Goal: Obtain resource: Obtain resource

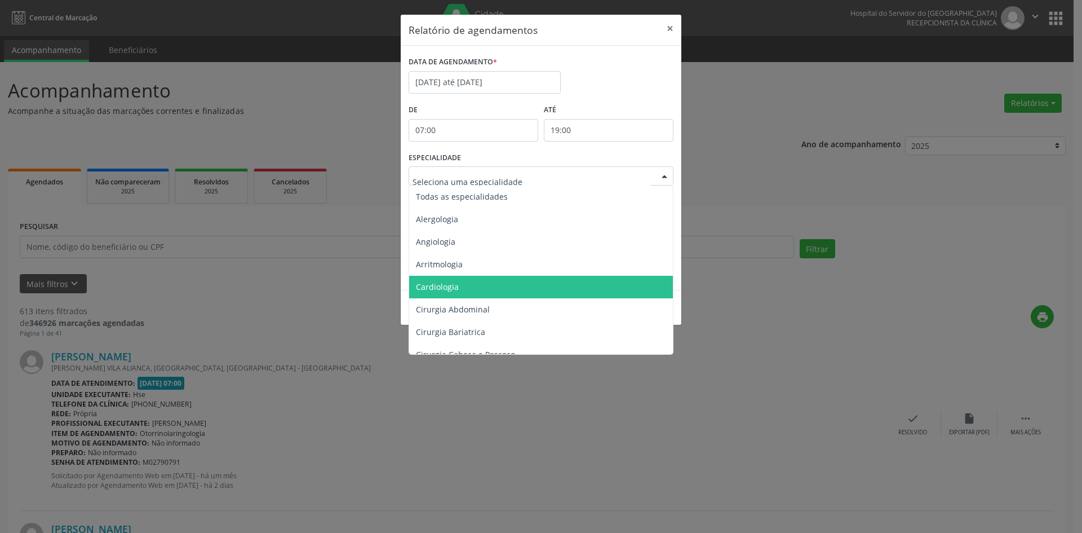
click at [442, 286] on span "Cardiologia" at bounding box center [437, 286] width 43 height 11
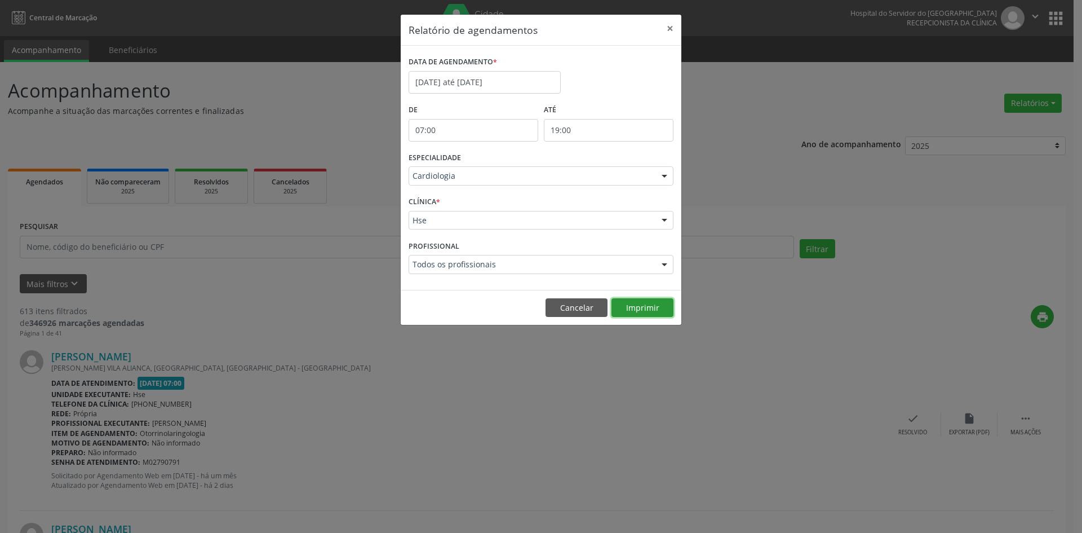
click at [648, 309] on button "Imprimir" at bounding box center [643, 307] width 62 height 19
click at [665, 173] on div at bounding box center [664, 176] width 17 height 19
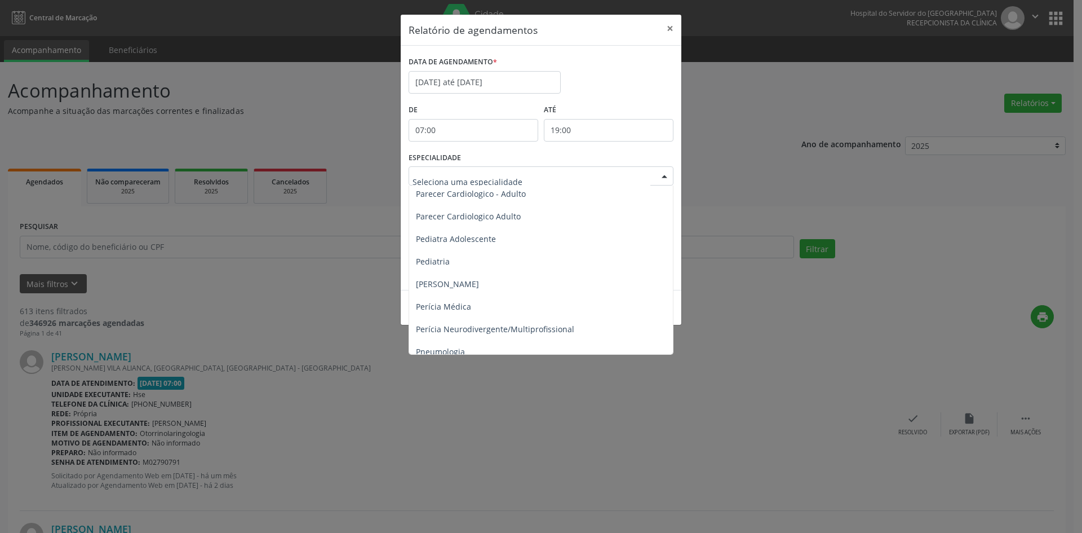
scroll to position [1634, 0]
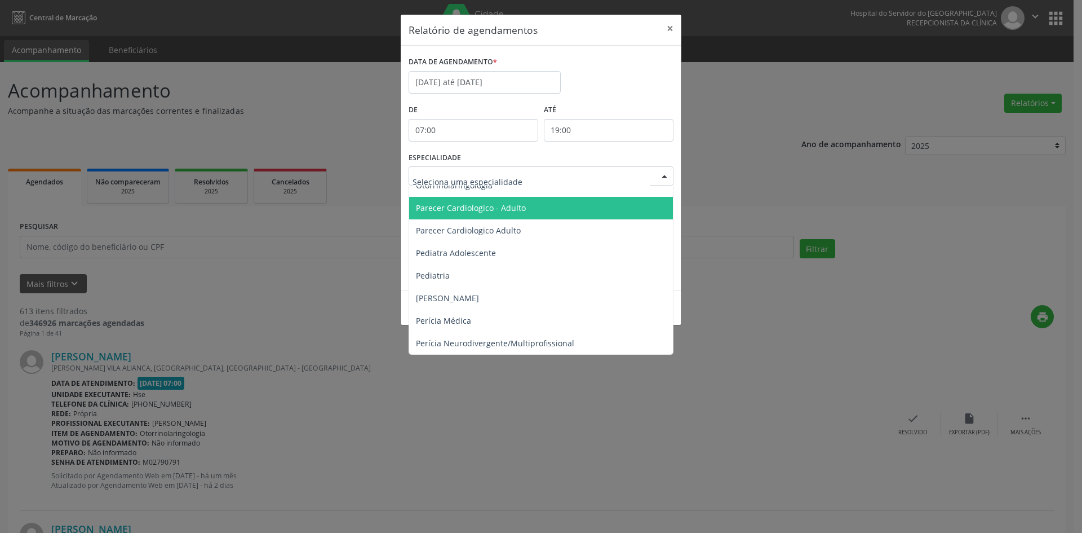
click at [493, 203] on span "Parecer Cardiologico - Adulto" at bounding box center [471, 207] width 110 height 11
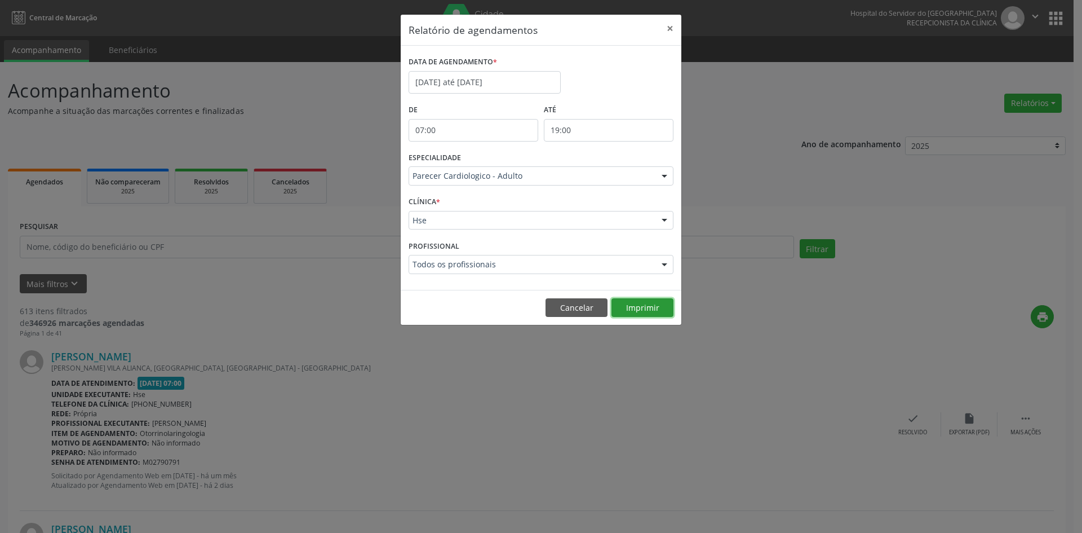
click at [640, 310] on button "Imprimir" at bounding box center [643, 307] width 62 height 19
click at [663, 175] on div at bounding box center [664, 176] width 17 height 19
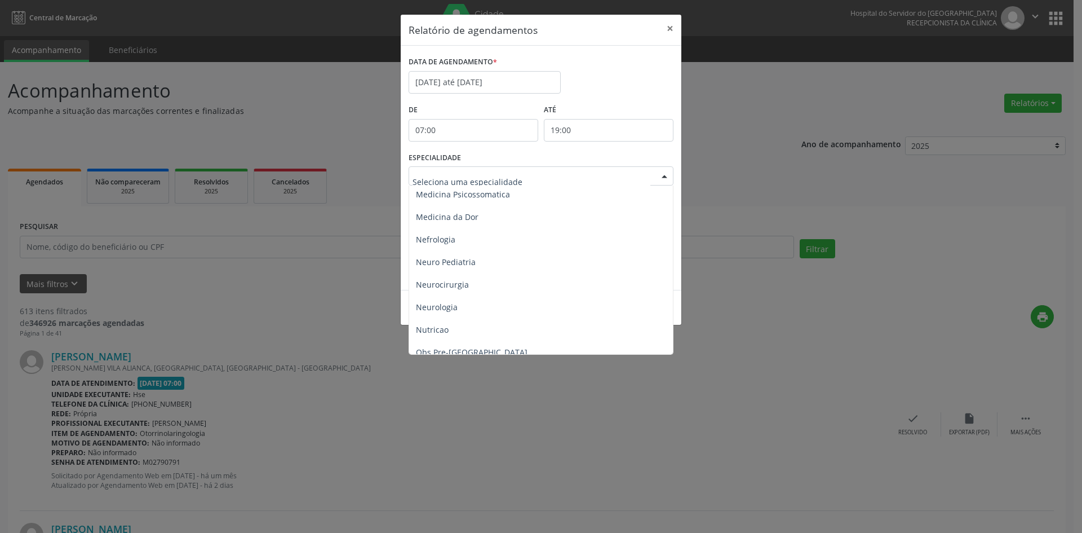
scroll to position [1014, 0]
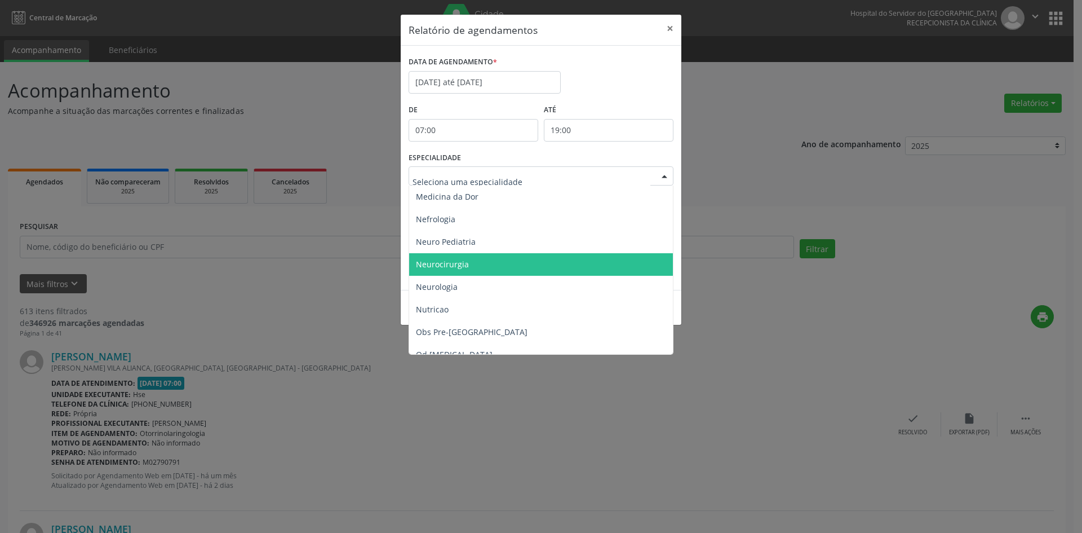
click at [447, 262] on span "Neurocirurgia" at bounding box center [442, 264] width 53 height 11
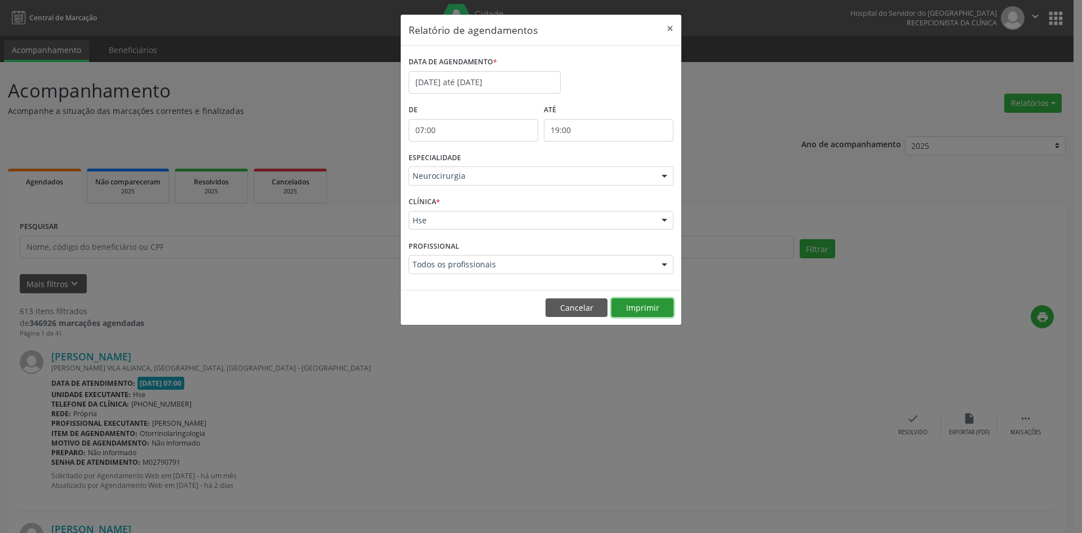
click at [655, 305] on button "Imprimir" at bounding box center [643, 307] width 62 height 19
click at [495, 75] on input "[DATE] até [DATE]" at bounding box center [485, 82] width 152 height 23
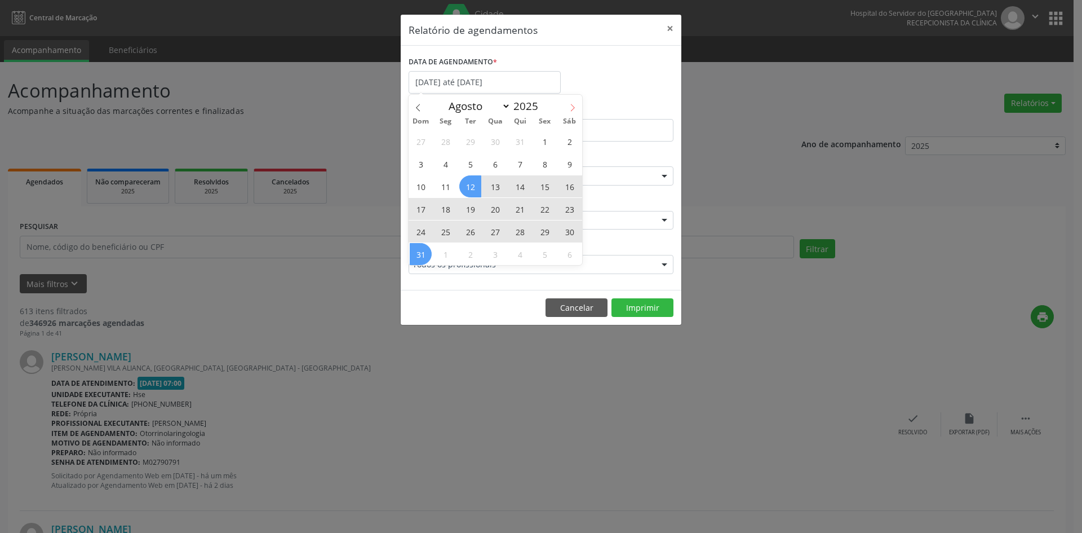
click at [575, 105] on icon at bounding box center [573, 108] width 8 height 8
select select "8"
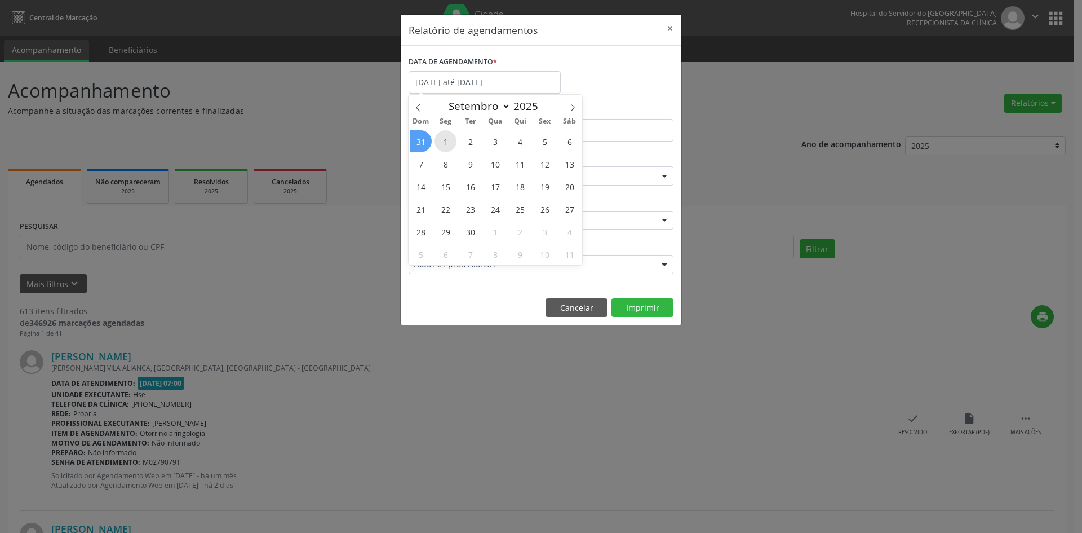
click at [446, 143] on span "1" at bounding box center [446, 141] width 22 height 22
type input "[DATE]"
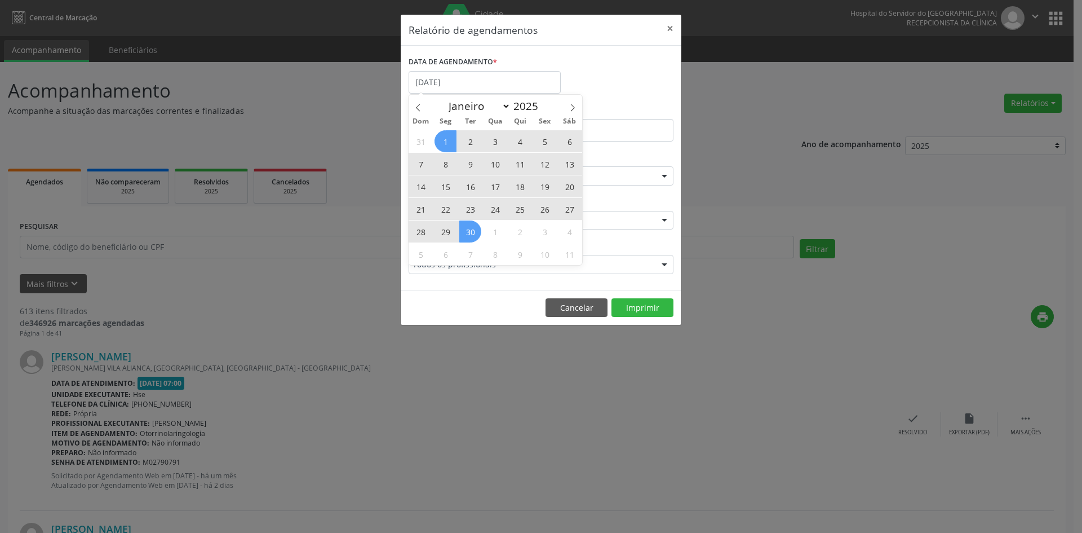
drag, startPoint x: 446, startPoint y: 143, endPoint x: 469, endPoint y: 231, distance: 91.5
click at [469, 231] on div "31 1 2 3 4 5 6 7 8 9 10 11 12 13 14 15 16 17 18 19 20 21 22 23 24 25 26 27 28 2…" at bounding box center [496, 197] width 174 height 135
click at [469, 231] on span "30" at bounding box center [470, 231] width 22 height 22
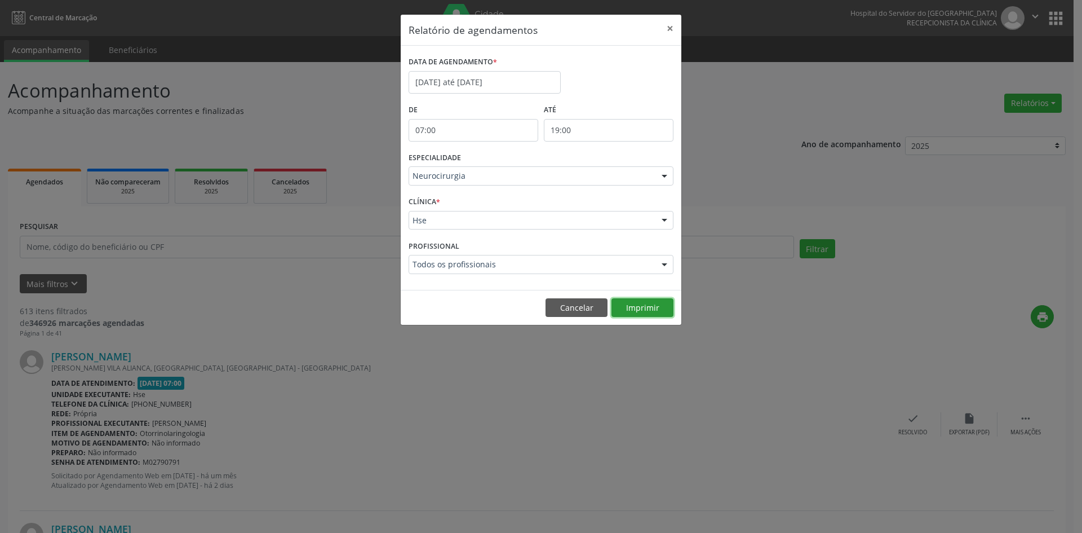
click at [643, 309] on button "Imprimir" at bounding box center [643, 307] width 62 height 19
click at [494, 82] on input "[DATE] até [DATE]" at bounding box center [485, 82] width 152 height 23
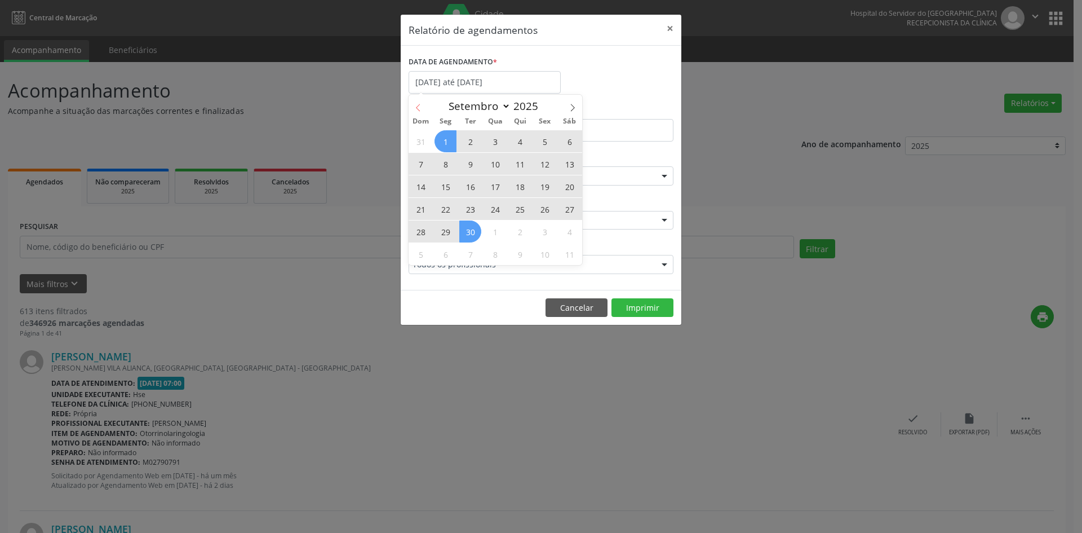
click at [414, 100] on span at bounding box center [418, 104] width 19 height 19
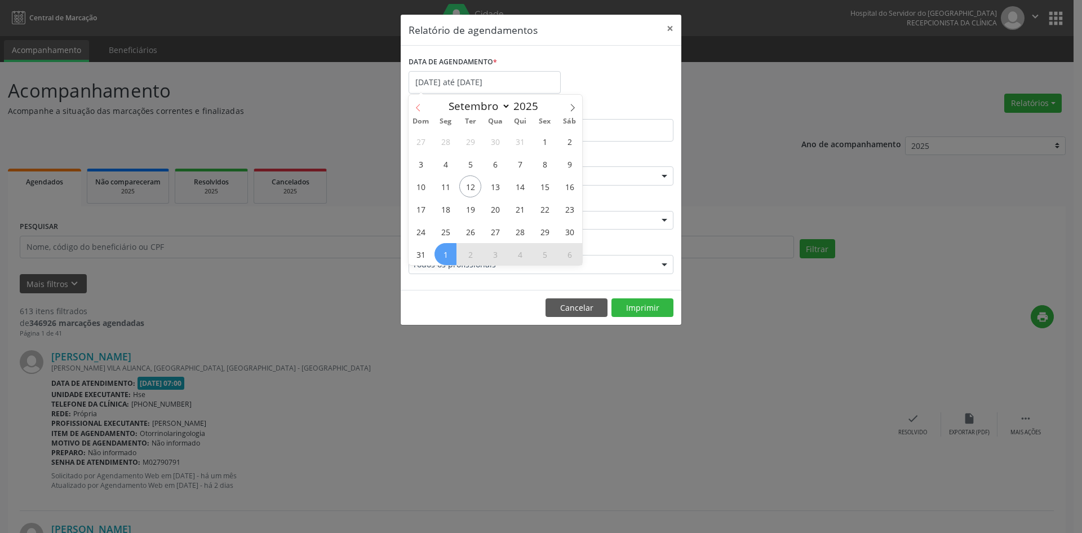
select select "7"
click at [469, 185] on span "12" at bounding box center [470, 186] width 22 height 22
type input "[DATE]"
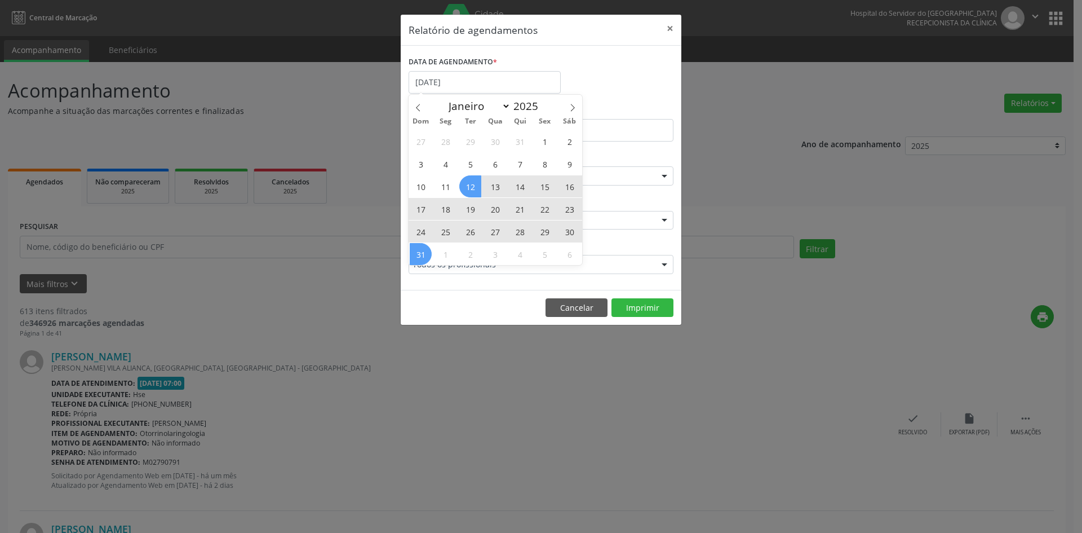
drag, startPoint x: 470, startPoint y: 185, endPoint x: 416, endPoint y: 250, distance: 84.1
click at [416, 250] on div "27 28 29 30 31 1 2 3 4 5 6 7 8 9 10 11 12 13 14 15 16 17 18 19 20 21 22 23 24 2…" at bounding box center [496, 197] width 174 height 135
click at [416, 250] on span "31" at bounding box center [421, 254] width 22 height 22
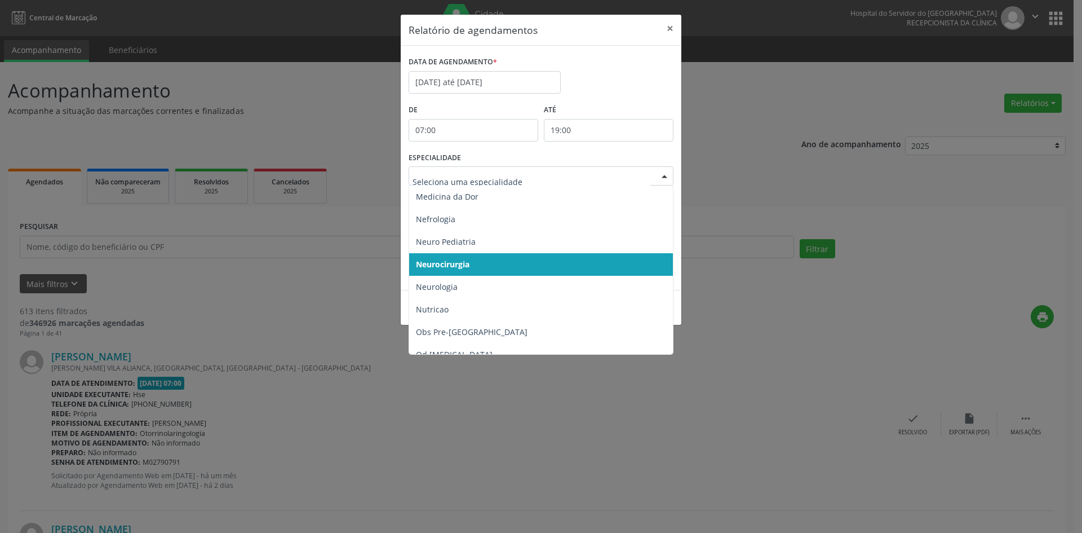
click at [664, 178] on div at bounding box center [664, 176] width 17 height 19
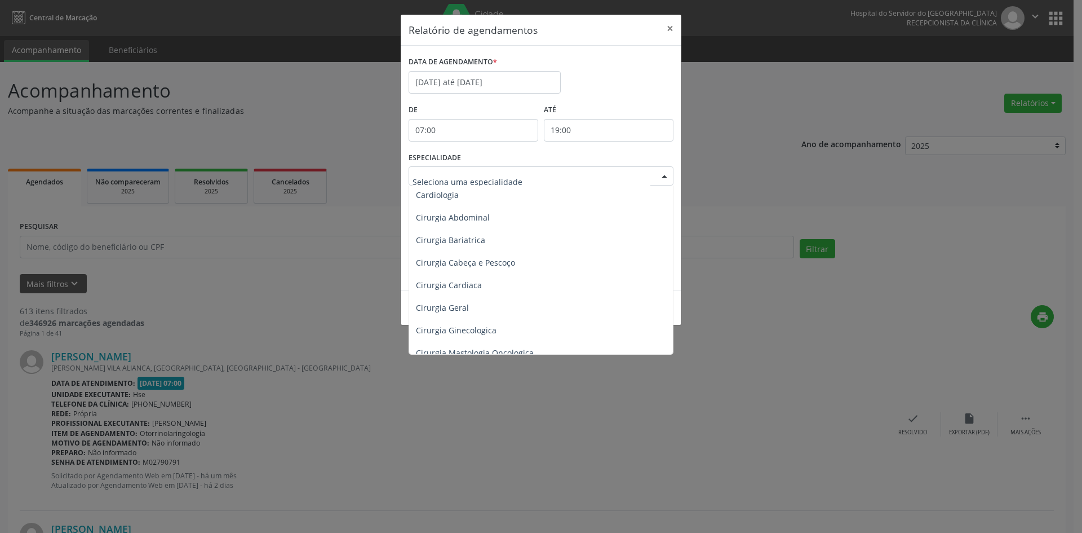
scroll to position [56, 0]
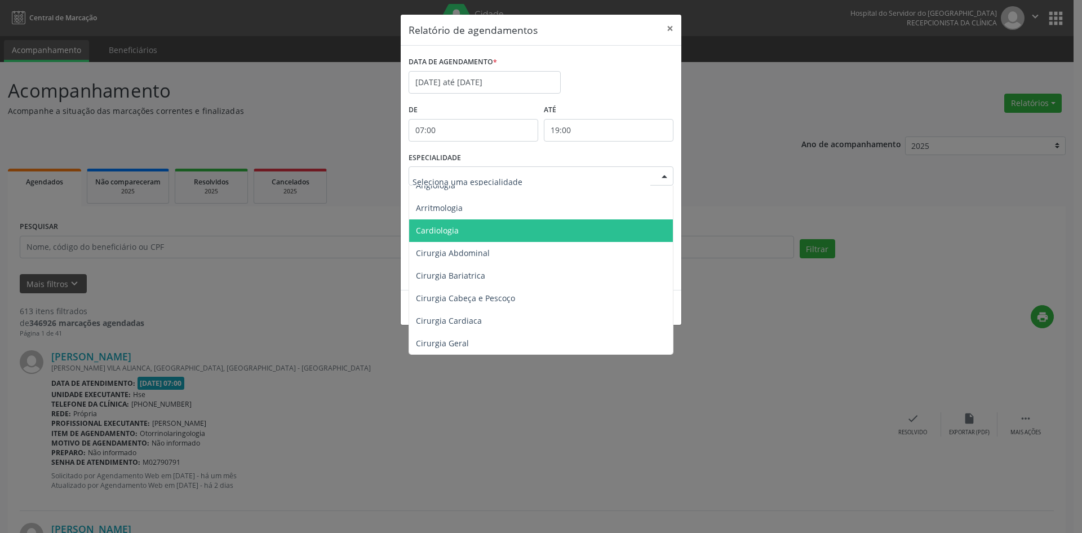
click at [433, 219] on span "Cardiologia" at bounding box center [541, 230] width 265 height 23
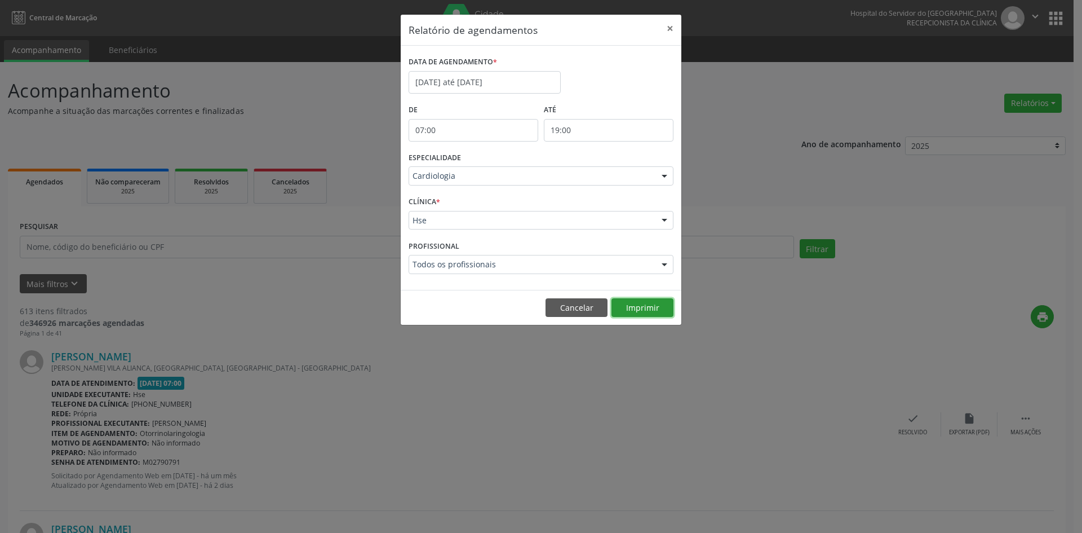
click at [652, 309] on button "Imprimir" at bounding box center [643, 307] width 62 height 19
click at [663, 175] on div at bounding box center [664, 176] width 17 height 19
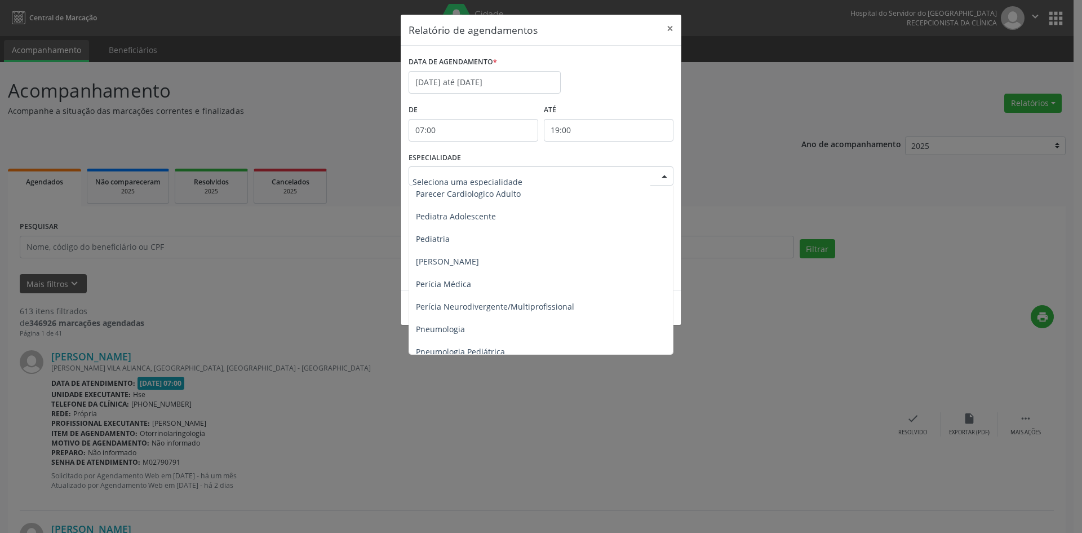
scroll to position [1691, 0]
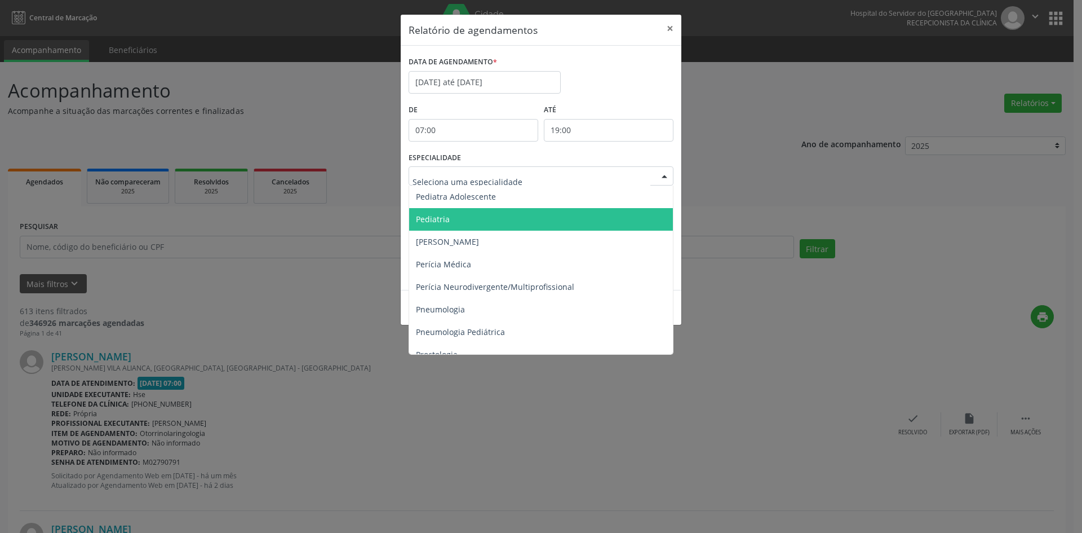
click at [436, 221] on span "Pediatria" at bounding box center [433, 219] width 34 height 11
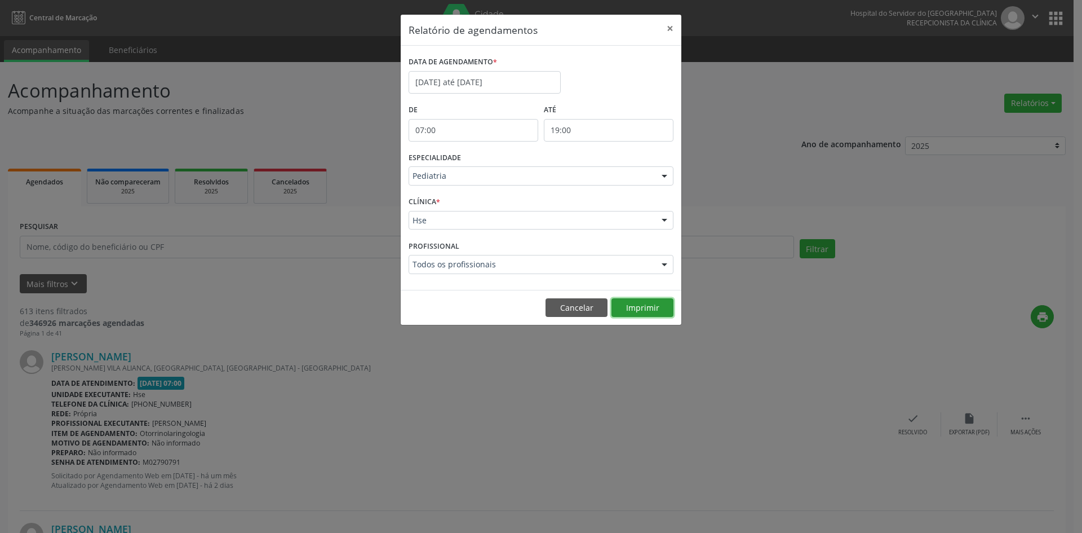
click at [651, 306] on button "Imprimir" at bounding box center [643, 307] width 62 height 19
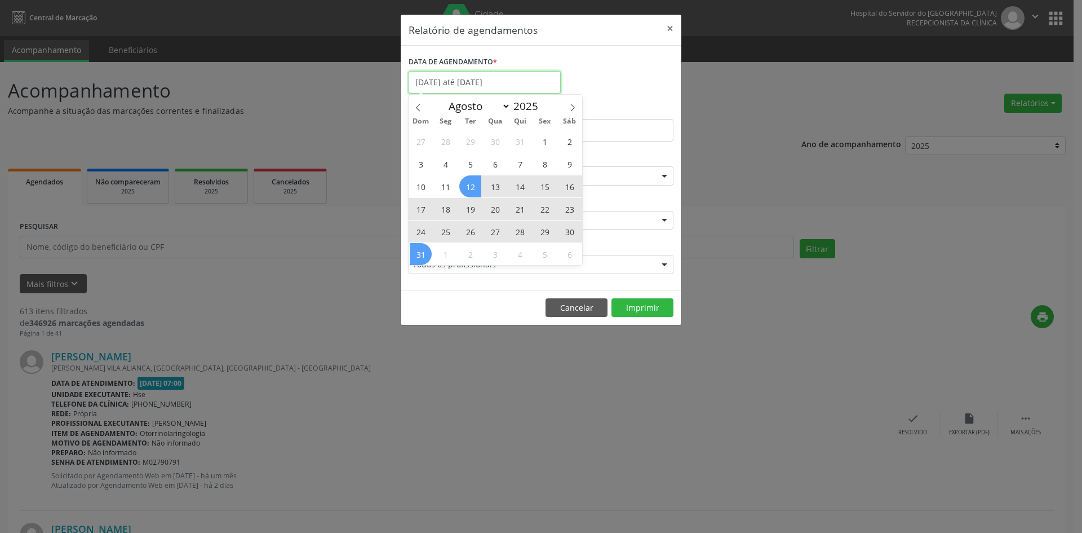
click at [444, 78] on input "[DATE] até [DATE]" at bounding box center [485, 82] width 152 height 23
click at [572, 106] on icon at bounding box center [573, 108] width 8 height 8
select select "8"
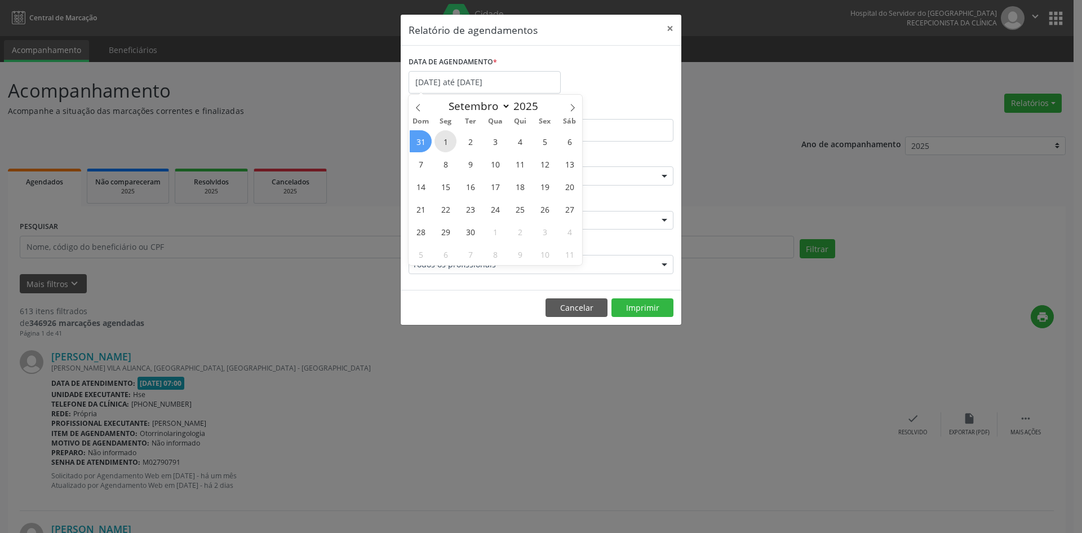
click at [446, 144] on span "1" at bounding box center [446, 141] width 22 height 22
type input "[DATE]"
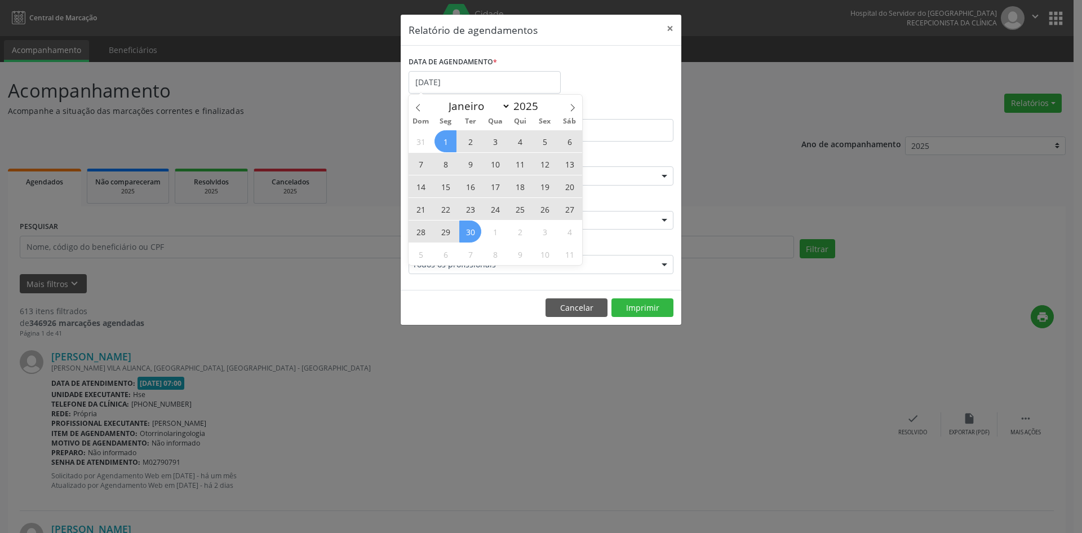
drag, startPoint x: 446, startPoint y: 144, endPoint x: 470, endPoint y: 229, distance: 88.5
click at [470, 229] on div "31 1 2 3 4 5 6 7 8 9 10 11 12 13 14 15 16 17 18 19 20 21 22 23 24 25 26 27 28 2…" at bounding box center [496, 197] width 174 height 135
click at [470, 229] on span "30" at bounding box center [470, 231] width 22 height 22
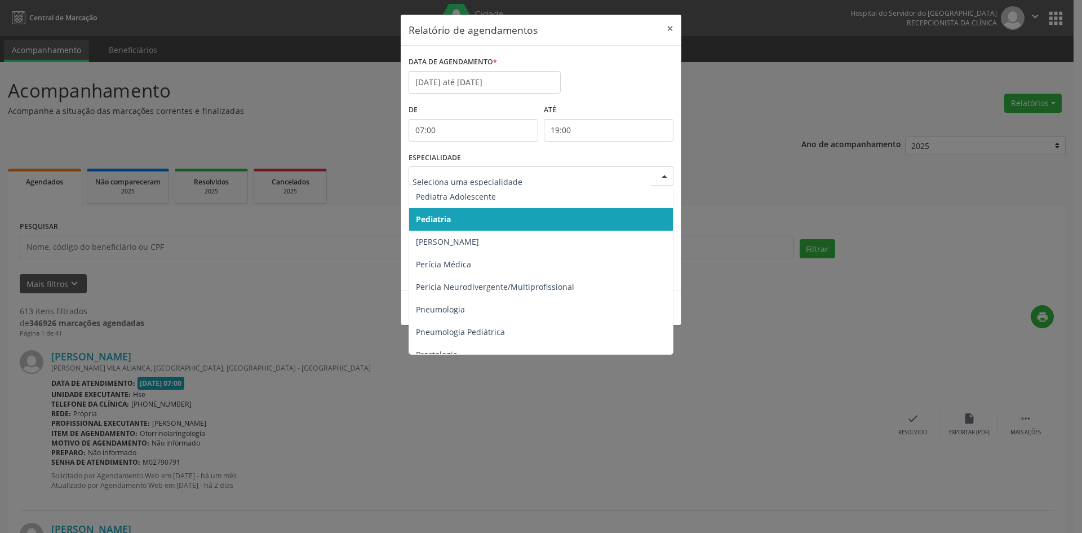
click at [662, 175] on div at bounding box center [664, 176] width 17 height 19
